Goal: Task Accomplishment & Management: Use online tool/utility

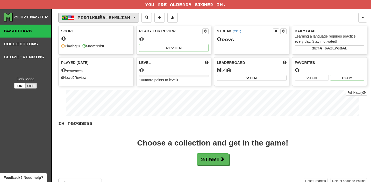
click at [118, 18] on span "Português / English" at bounding box center [104, 17] width 53 height 4
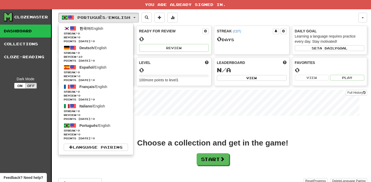
click at [307, 128] on div "In Progress Choose a collection and get in the game! Start Add Collection Reset…" at bounding box center [212, 155] width 309 height 69
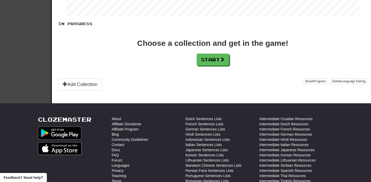
scroll to position [126, 0]
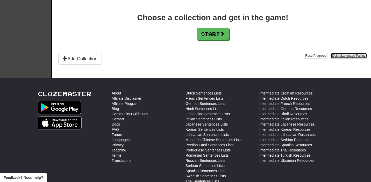
click at [349, 56] on span "Language Pairing" at bounding box center [354, 56] width 24 height 4
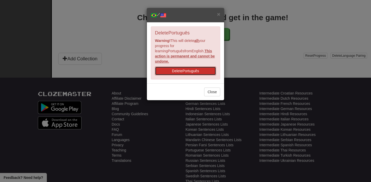
click at [210, 67] on button "Delete Português" at bounding box center [185, 71] width 61 height 9
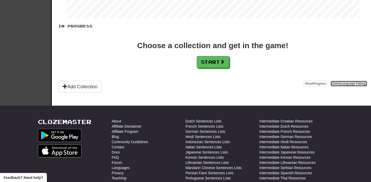
scroll to position [46, 0]
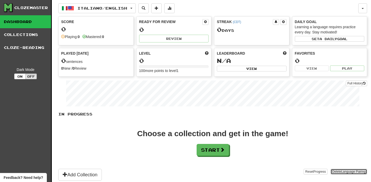
click at [337, 172] on button "Delete Language Pairing" at bounding box center [349, 172] width 37 height 6
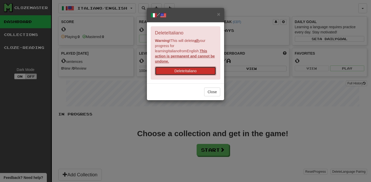
click at [200, 67] on button "Delete Italiano" at bounding box center [185, 71] width 61 height 9
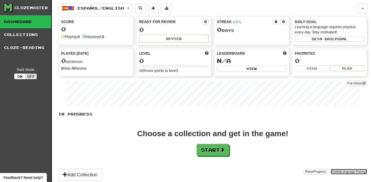
click at [352, 170] on span "Language Pairing" at bounding box center [354, 172] width 24 height 4
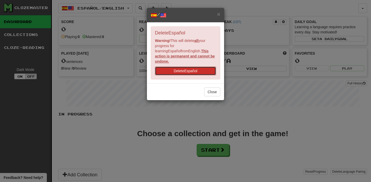
click at [203, 67] on button "Delete Español" at bounding box center [185, 71] width 61 height 9
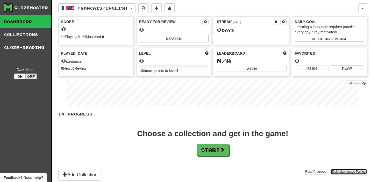
click at [344, 172] on span "Language Pairing" at bounding box center [354, 172] width 24 height 4
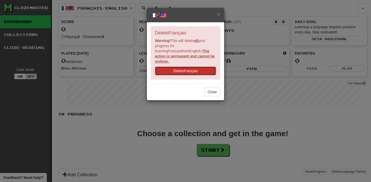
click at [196, 67] on button "Delete Français" at bounding box center [185, 71] width 61 height 9
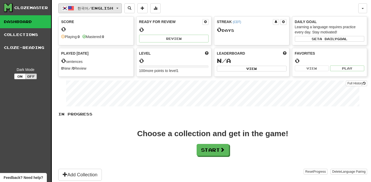
click at [117, 6] on button "한국어 / English" at bounding box center [90, 8] width 64 height 10
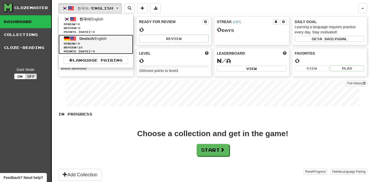
click at [116, 42] on span "Streak: 0" at bounding box center [96, 44] width 64 height 4
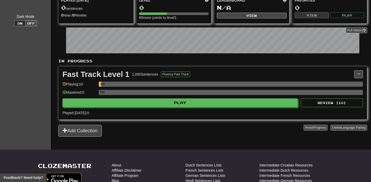
scroll to position [51, 0]
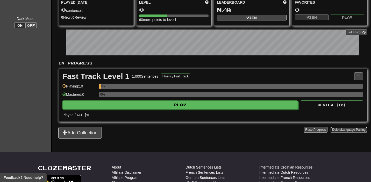
click at [342, 129] on span "Language Pairing" at bounding box center [354, 130] width 24 height 4
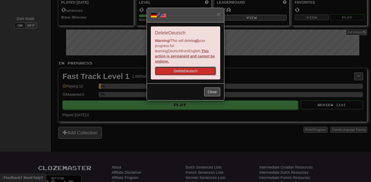
click at [196, 67] on button "Delete Deutsch" at bounding box center [185, 71] width 61 height 9
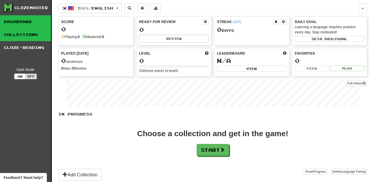
click at [23, 33] on link "Collections" at bounding box center [25, 34] width 51 height 13
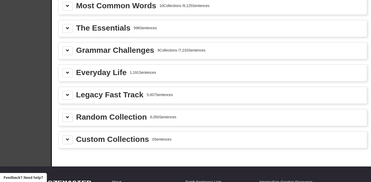
scroll to position [577, 0]
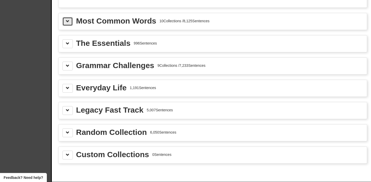
click at [67, 23] on span at bounding box center [68, 21] width 4 height 4
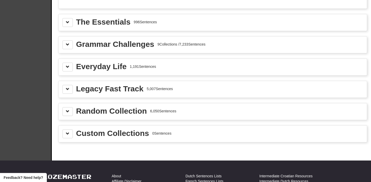
scroll to position [1133, 0]
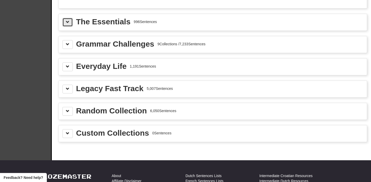
click at [67, 27] on button at bounding box center [68, 22] width 10 height 9
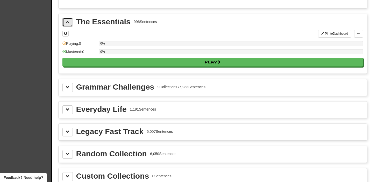
click at [68, 24] on span at bounding box center [68, 22] width 4 height 4
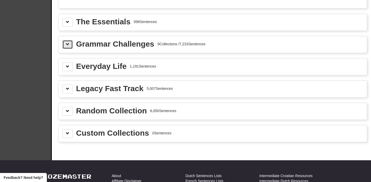
click at [66, 47] on button at bounding box center [68, 44] width 10 height 9
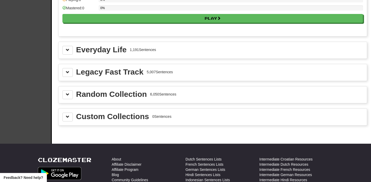
scroll to position [1638, 0]
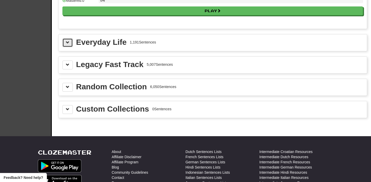
click at [68, 44] on span at bounding box center [68, 43] width 4 height 4
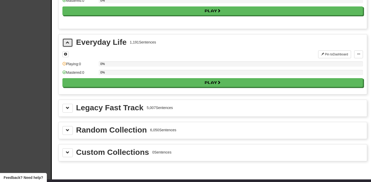
click at [68, 44] on span at bounding box center [68, 43] width 4 height 4
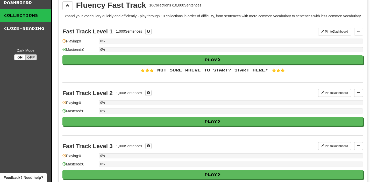
scroll to position [0, 0]
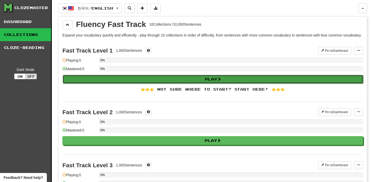
click at [220, 81] on span at bounding box center [220, 79] width 4 height 4
select select "**"
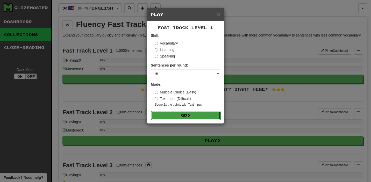
click at [181, 116] on button "Go" at bounding box center [186, 115] width 70 height 9
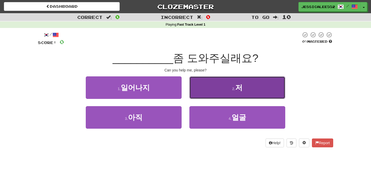
click at [231, 86] on button "2 . 저" at bounding box center [238, 88] width 96 height 23
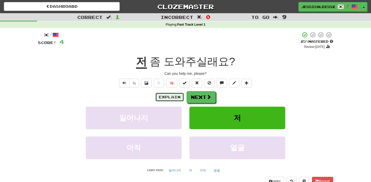
click at [176, 96] on button "Explain" at bounding box center [170, 97] width 29 height 9
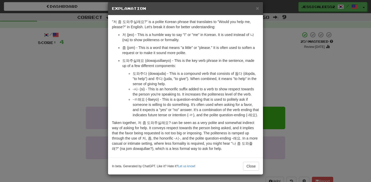
scroll to position [12, 0]
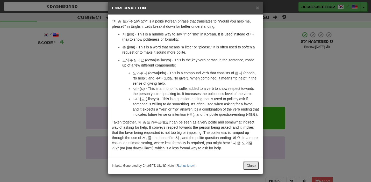
click at [250, 166] on button "Close" at bounding box center [251, 166] width 16 height 9
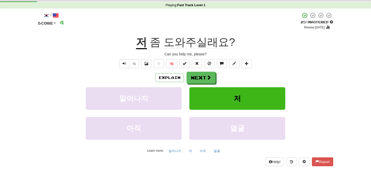
scroll to position [16, 0]
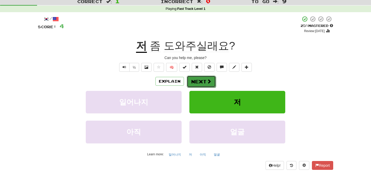
click at [204, 83] on button "Next" at bounding box center [201, 82] width 29 height 12
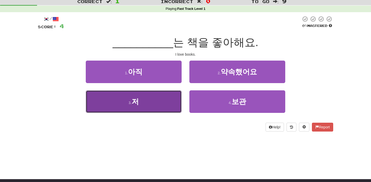
click at [157, 107] on button "3 . 저" at bounding box center [134, 102] width 96 height 23
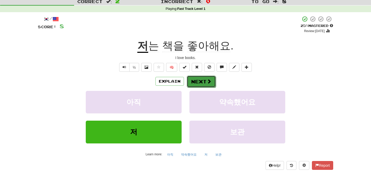
click at [200, 83] on button "Next" at bounding box center [201, 82] width 29 height 12
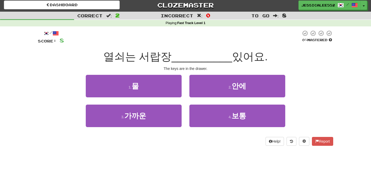
scroll to position [0, 0]
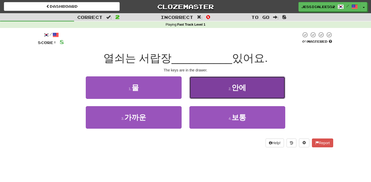
click at [232, 84] on button "2 . 안에" at bounding box center [238, 88] width 96 height 23
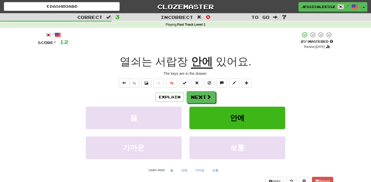
click at [167, 63] on span "서랍장" at bounding box center [171, 62] width 33 height 12
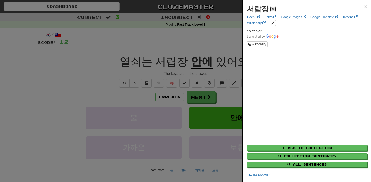
click at [272, 10] on span at bounding box center [273, 8] width 3 height 3
click at [366, 7] on span "×" at bounding box center [365, 7] width 3 height 6
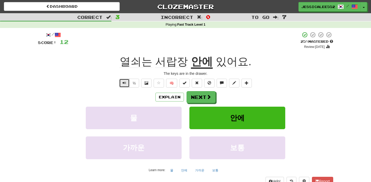
click at [123, 84] on span "Text-to-speech controls" at bounding box center [125, 83] width 4 height 4
click at [135, 84] on button "½" at bounding box center [134, 83] width 10 height 9
click at [155, 65] on span "열쇠는" at bounding box center [171, 62] width 33 height 12
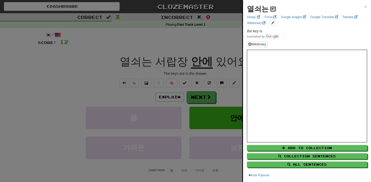
click at [272, 10] on span at bounding box center [273, 8] width 3 height 3
click at [365, 8] on span "×" at bounding box center [365, 7] width 3 height 6
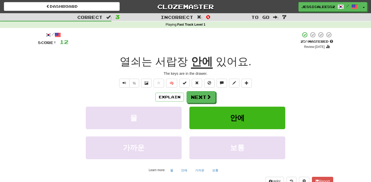
click at [175, 61] on span "서랍장" at bounding box center [171, 62] width 33 height 12
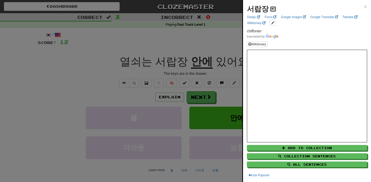
click at [272, 10] on span at bounding box center [273, 8] width 3 height 3
click at [272, 8] on button at bounding box center [273, 9] width 6 height 6
click at [365, 6] on span "×" at bounding box center [365, 7] width 3 height 6
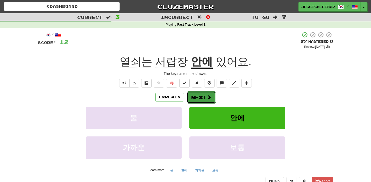
click at [198, 99] on button "Next" at bounding box center [201, 98] width 29 height 12
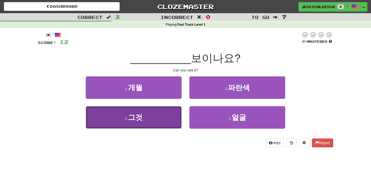
click at [154, 118] on button "3 . 그것" at bounding box center [134, 117] width 96 height 23
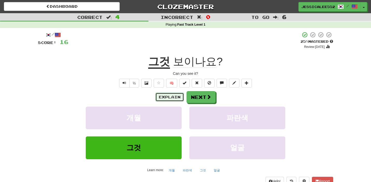
click at [165, 98] on button "Explain" at bounding box center [170, 97] width 29 height 9
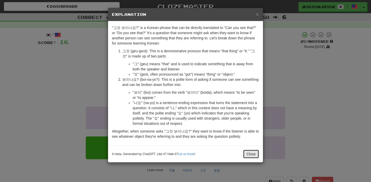
click at [250, 156] on button "Close" at bounding box center [251, 154] width 16 height 9
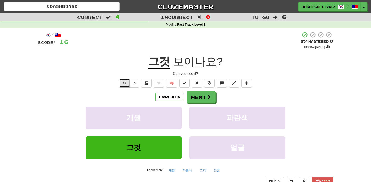
click at [126, 84] on span "Text-to-speech controls" at bounding box center [125, 83] width 4 height 4
click at [202, 95] on button "Next" at bounding box center [201, 98] width 29 height 12
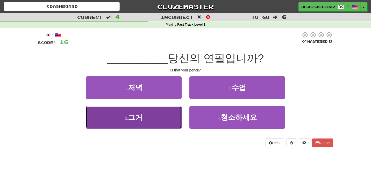
click at [144, 118] on button "3 . 그거" at bounding box center [134, 117] width 96 height 23
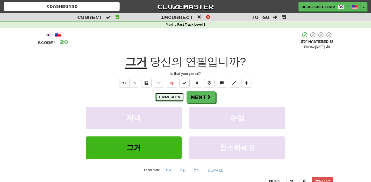
click at [173, 95] on button "Explain" at bounding box center [170, 97] width 29 height 9
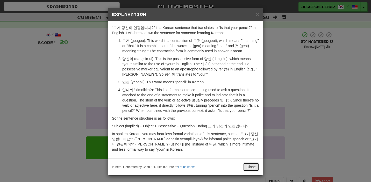
click at [248, 169] on button "Close" at bounding box center [251, 167] width 16 height 9
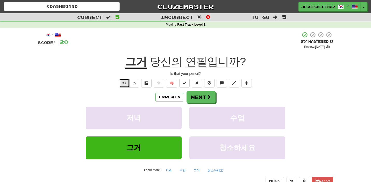
click at [124, 83] on span "Text-to-speech controls" at bounding box center [125, 83] width 4 height 4
click at [127, 84] on button "Text-to-speech controls" at bounding box center [124, 83] width 10 height 9
click at [222, 86] on button at bounding box center [222, 83] width 10 height 9
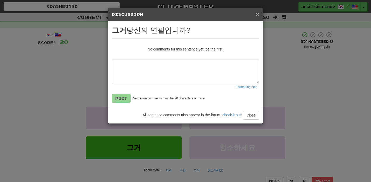
click at [257, 17] on span "×" at bounding box center [257, 14] width 3 height 6
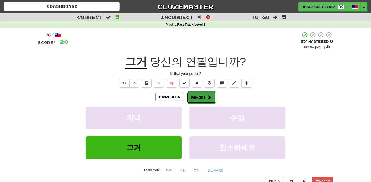
click at [201, 98] on button "Next" at bounding box center [201, 98] width 29 height 12
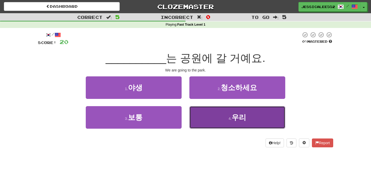
click at [241, 120] on span "우리" at bounding box center [239, 118] width 15 height 8
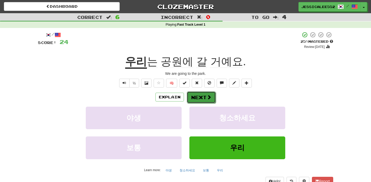
click at [207, 96] on span at bounding box center [209, 97] width 5 height 5
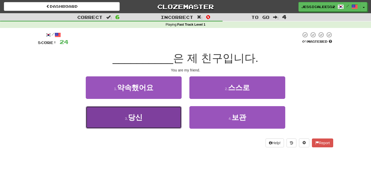
click at [156, 115] on button "3 . 당신" at bounding box center [134, 117] width 96 height 23
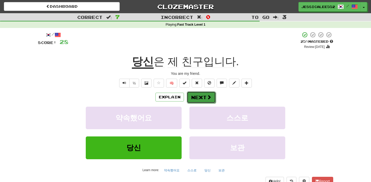
click at [208, 99] on span at bounding box center [209, 97] width 5 height 5
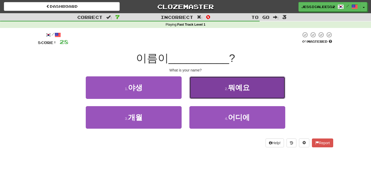
click at [243, 89] on span "뭐예요" at bounding box center [239, 88] width 22 height 8
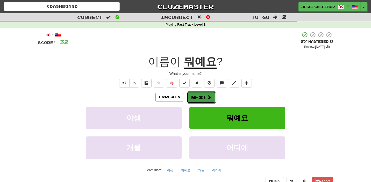
click at [205, 99] on button "Next" at bounding box center [201, 98] width 29 height 12
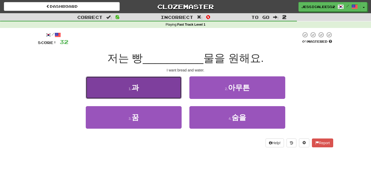
click at [138, 85] on span "과" at bounding box center [135, 88] width 7 height 8
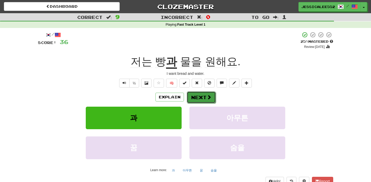
click at [210, 98] on span at bounding box center [209, 97] width 5 height 5
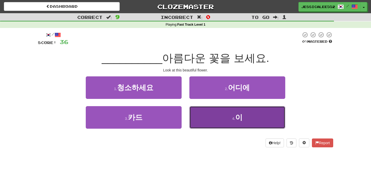
click at [238, 116] on span "이" at bounding box center [238, 118] width 7 height 8
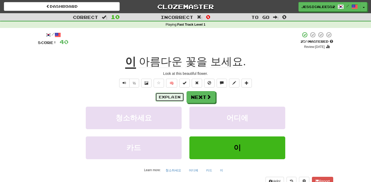
click at [170, 97] on button "Explain" at bounding box center [170, 97] width 29 height 9
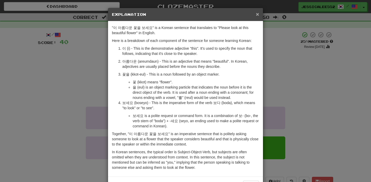
click at [259, 14] on span "×" at bounding box center [257, 14] width 3 height 6
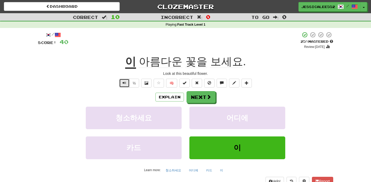
click at [127, 84] on button "Text-to-speech controls" at bounding box center [124, 83] width 10 height 9
click at [205, 98] on button "Next" at bounding box center [201, 98] width 29 height 12
